Goal: Navigation & Orientation: Find specific page/section

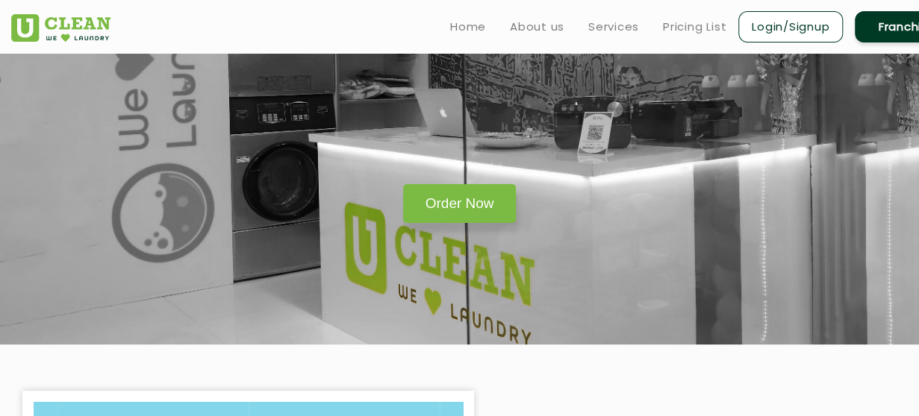
click at [849, 189] on div "Order Now" at bounding box center [459, 199] width 919 height 47
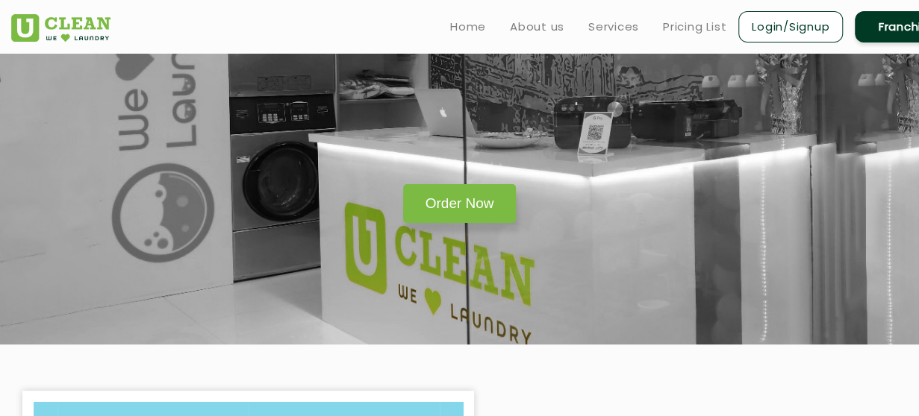
click at [849, 189] on div "Order Now" at bounding box center [459, 199] width 919 height 47
click at [763, 240] on section "Order Now" at bounding box center [459, 199] width 919 height 291
click at [772, 284] on section "Order Now" at bounding box center [459, 199] width 919 height 291
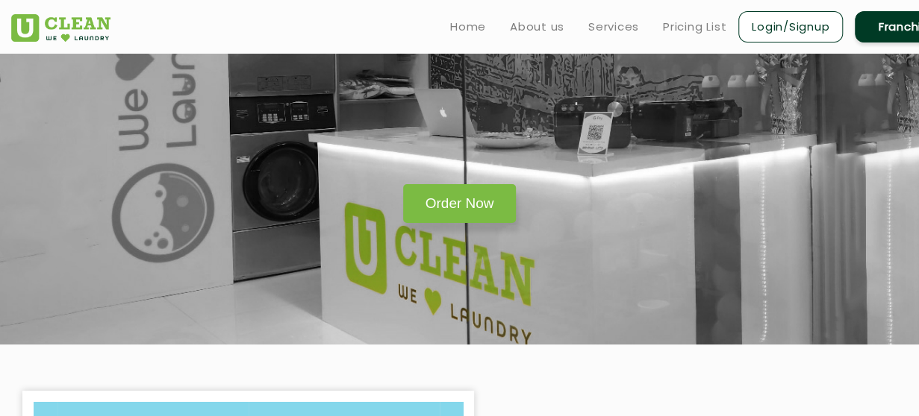
click at [460, 29] on link "Home" at bounding box center [468, 27] width 36 height 18
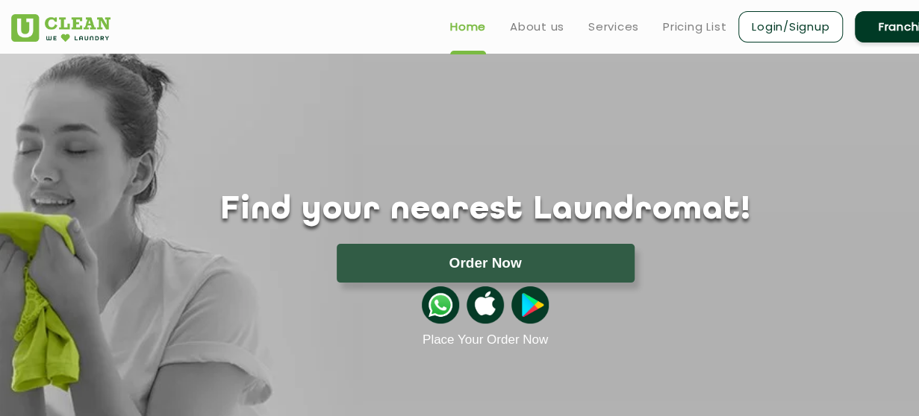
click at [533, 35] on ul "Home About us Services Pricing List Login/Signup Franchise" at bounding box center [698, 26] width 521 height 35
click at [687, 24] on link "Pricing List" at bounding box center [694, 27] width 63 height 18
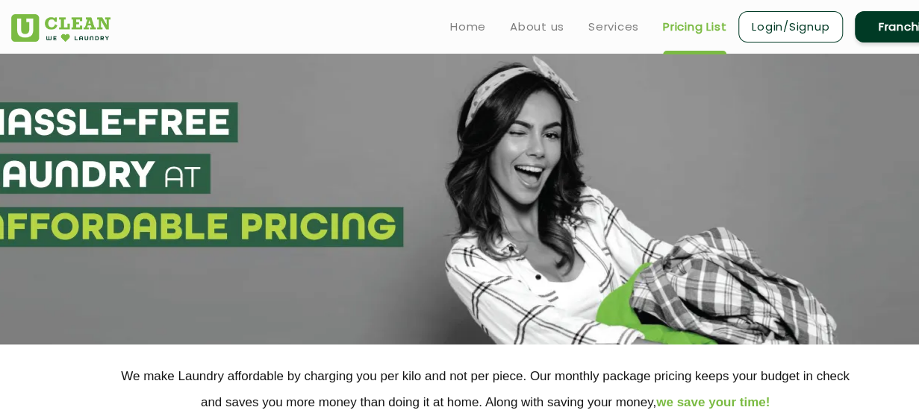
select select "0"
click at [608, 28] on link "Services" at bounding box center [613, 27] width 51 height 18
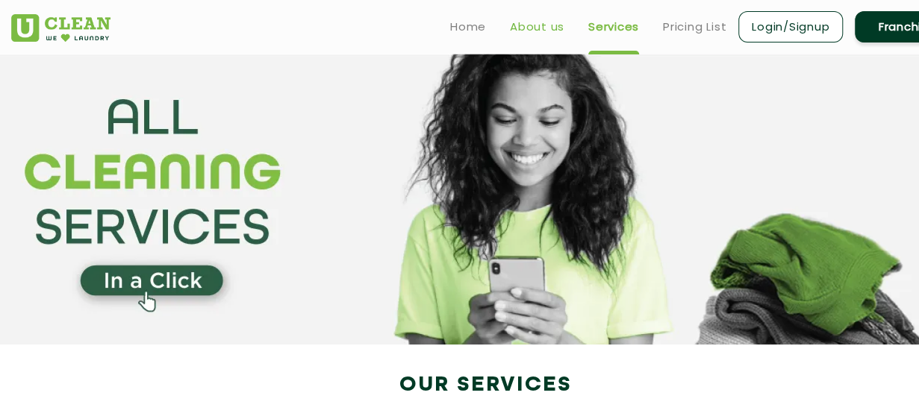
click at [531, 31] on link "About us" at bounding box center [537, 27] width 54 height 18
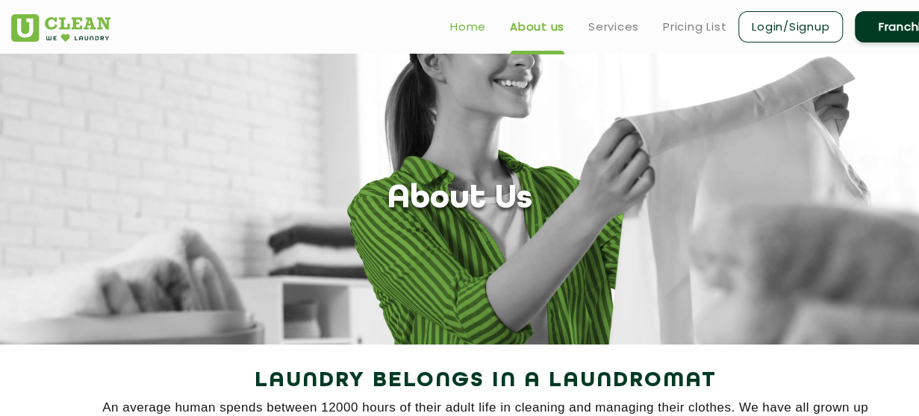
click at [464, 31] on link "Home" at bounding box center [468, 27] width 36 height 18
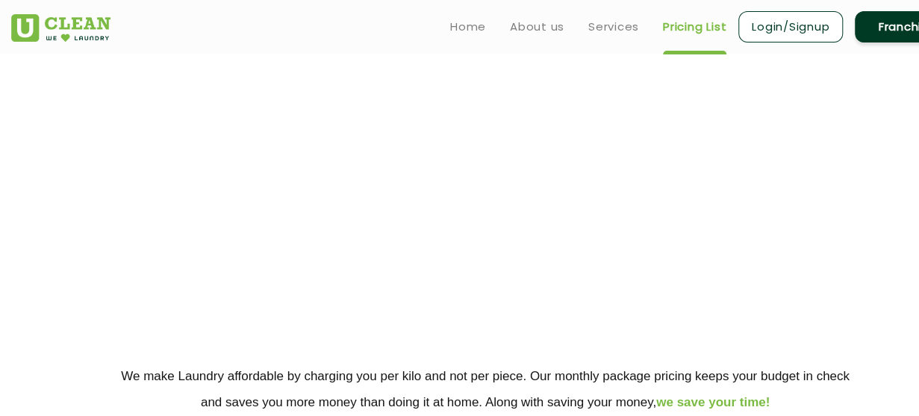
select select "0"
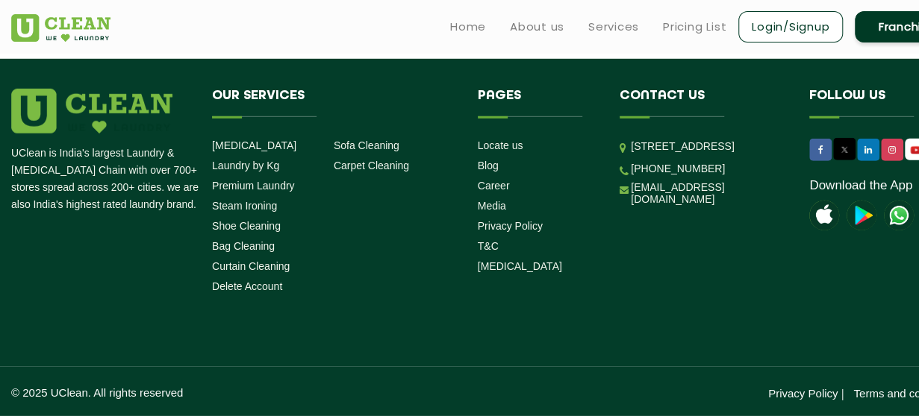
scroll to position [2104, 0]
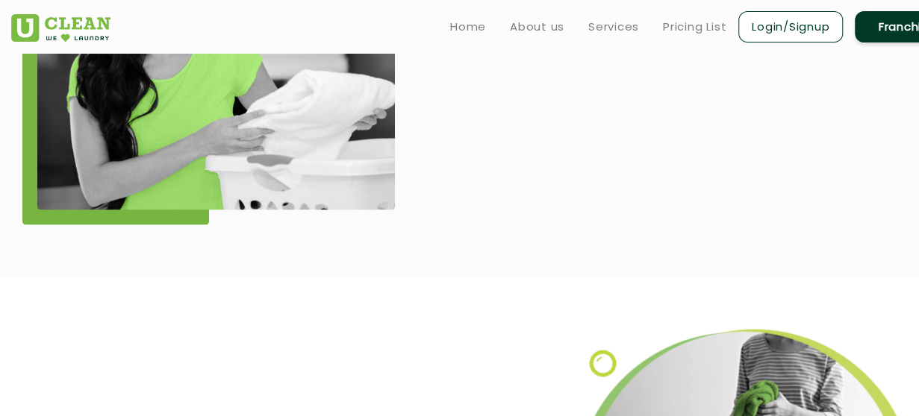
scroll to position [1090, 0]
